Goal: Information Seeking & Learning: Learn about a topic

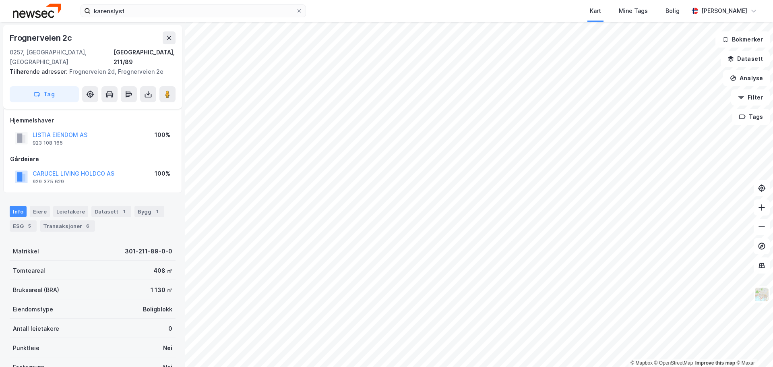
scroll to position [81, 0]
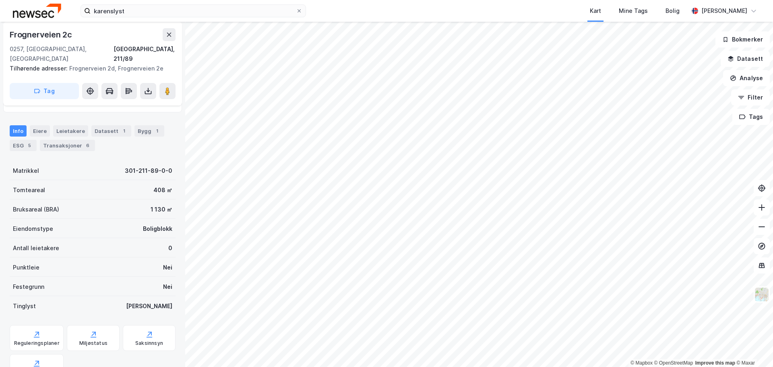
click at [468, 10] on div "karenslyst Kart Mine Tags [PERSON_NAME] © Mapbox © OpenStreetMap Improve this m…" at bounding box center [386, 183] width 773 height 367
click at [110, 11] on input "karenslyst" at bounding box center [193, 11] width 205 height 12
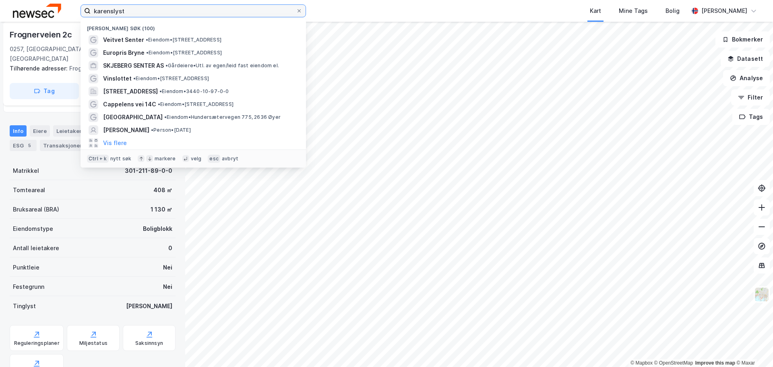
click at [110, 11] on input "karenslyst" at bounding box center [193, 11] width 205 height 12
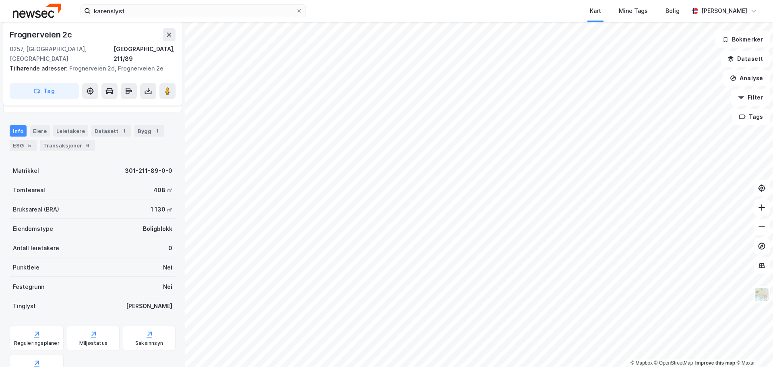
click at [334, 12] on div "karenslyst Kart Mine Tags [PERSON_NAME]" at bounding box center [386, 11] width 773 height 22
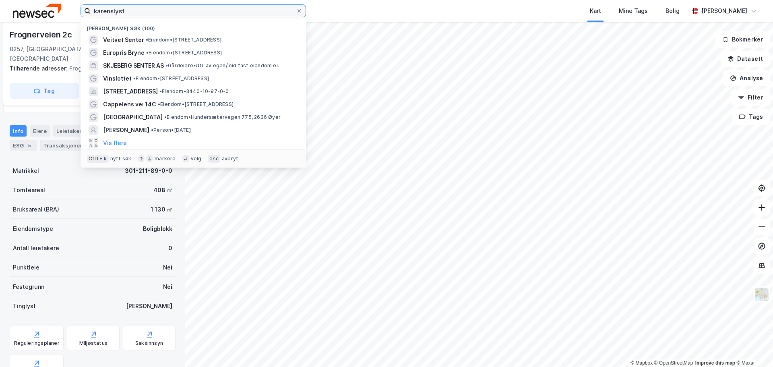
click at [115, 9] on input "karenslyst" at bounding box center [193, 11] width 205 height 12
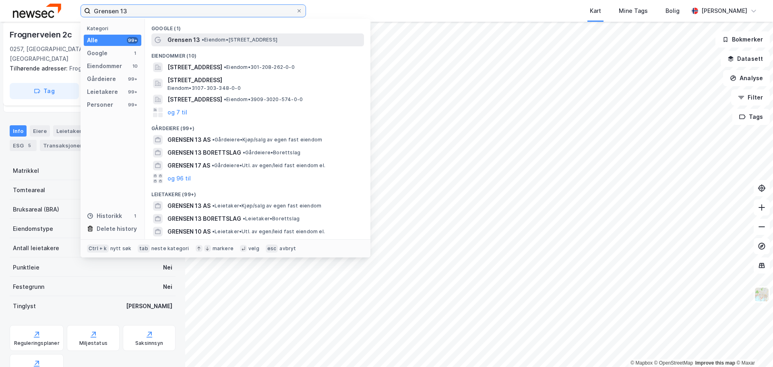
type input "Grensen 13"
click at [220, 40] on span "• Eiendom • [STREET_ADDRESS]" at bounding box center [240, 40] width 76 height 6
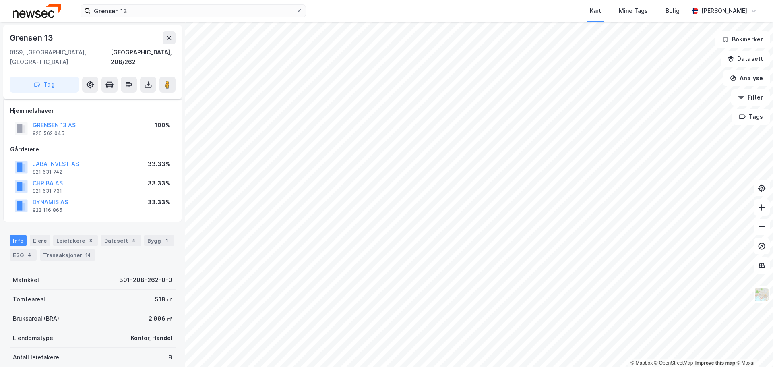
scroll to position [81, 0]
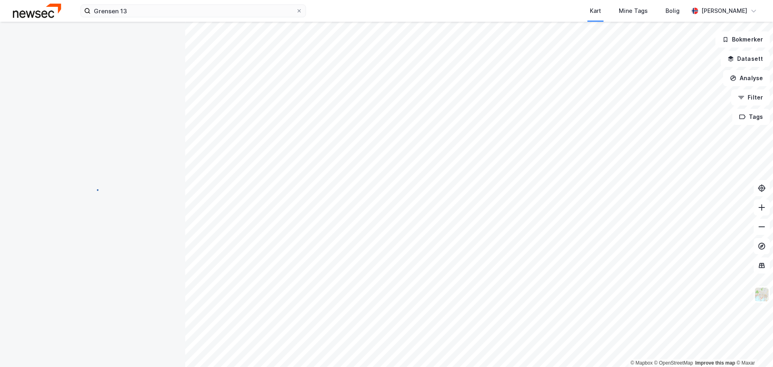
scroll to position [81, 0]
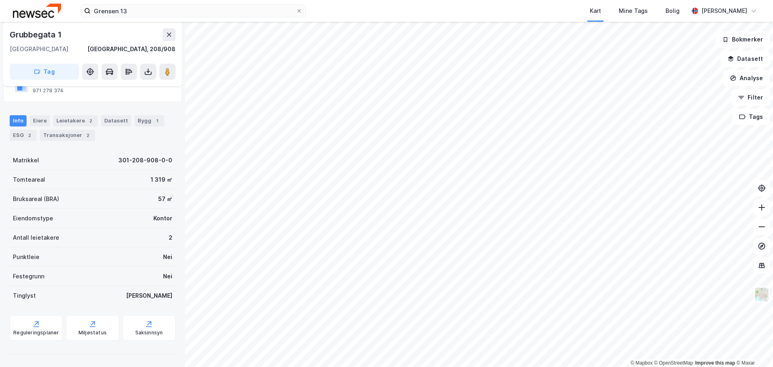
scroll to position [72, 0]
